Goal: Information Seeking & Learning: Find specific page/section

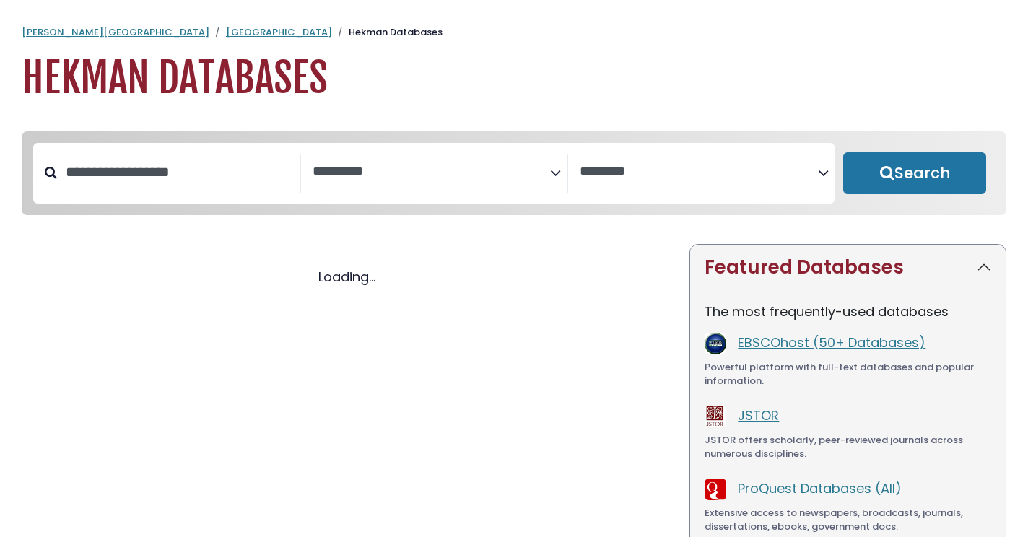
select select "Database Subject Filter"
select select "Database Vendors Filter"
select select "Database Subject Filter"
select select "Database Vendors Filter"
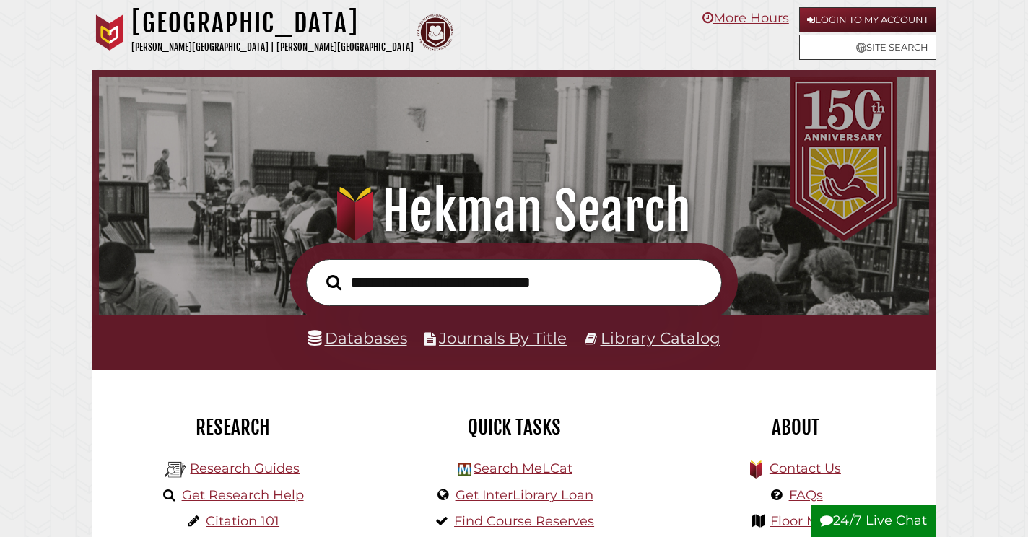
scroll to position [274, 823]
type input "**********"
click at [319, 271] on button "Search" at bounding box center [334, 283] width 30 height 24
